Goal: Task Accomplishment & Management: Use online tool/utility

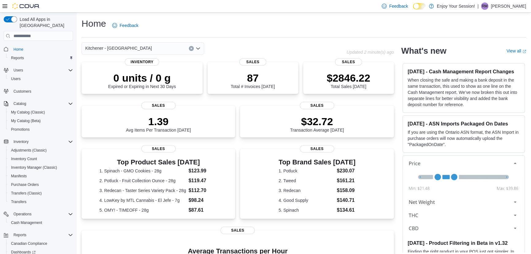
scroll to position [28, 0]
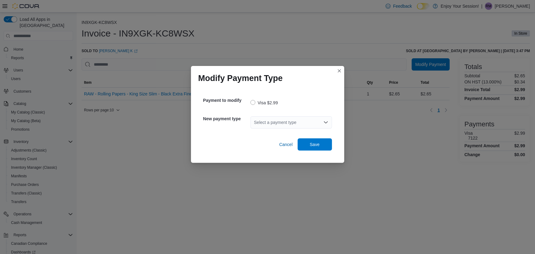
click at [251, 122] on div "Select a payment type" at bounding box center [290, 122] width 81 height 12
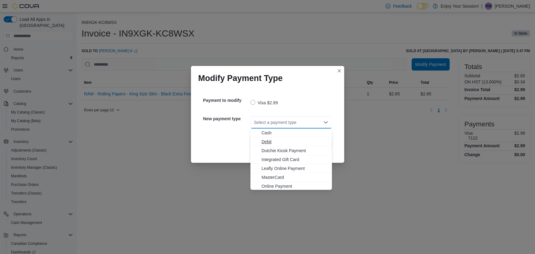
click at [277, 142] on span "Debit" at bounding box center [294, 141] width 67 height 6
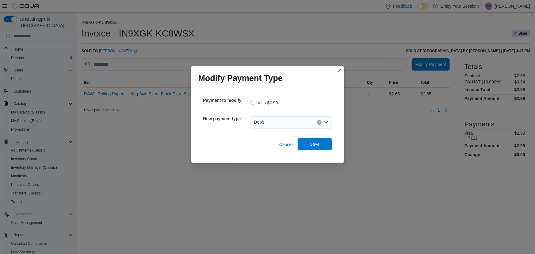
click at [321, 141] on span "Save" at bounding box center [314, 144] width 27 height 12
